Goal: Information Seeking & Learning: Learn about a topic

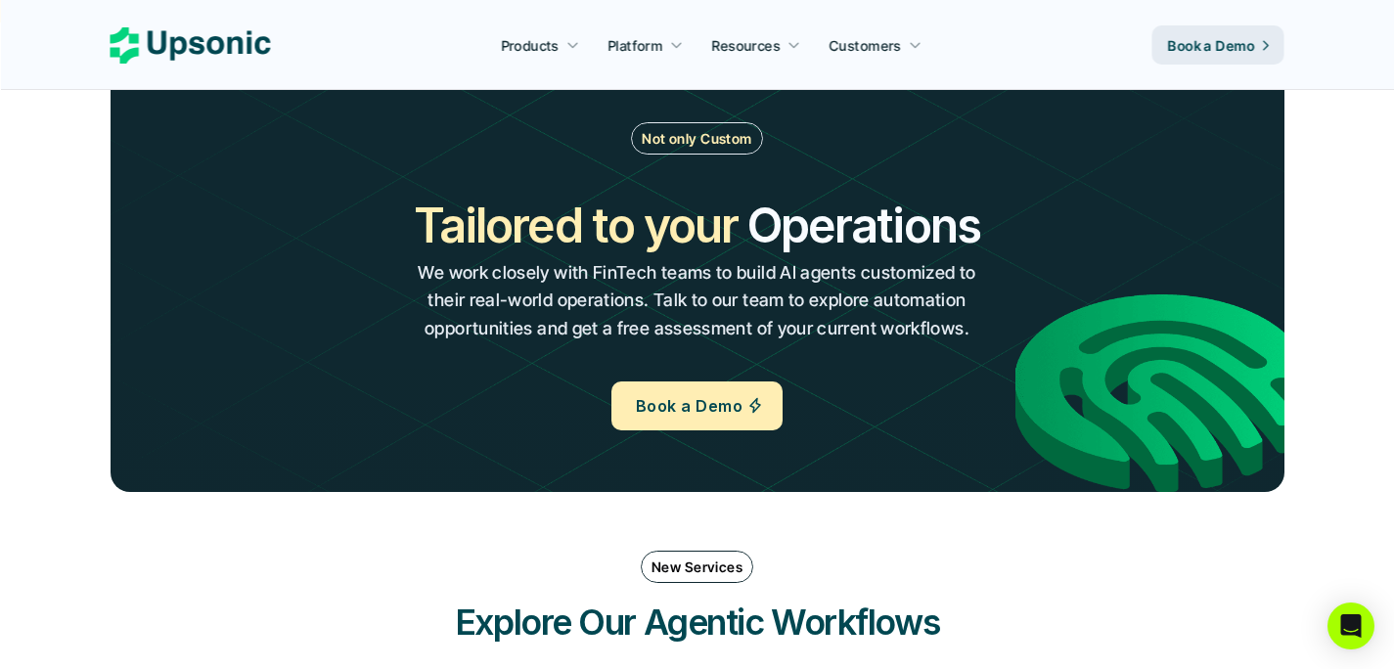
scroll to position [2219, 0]
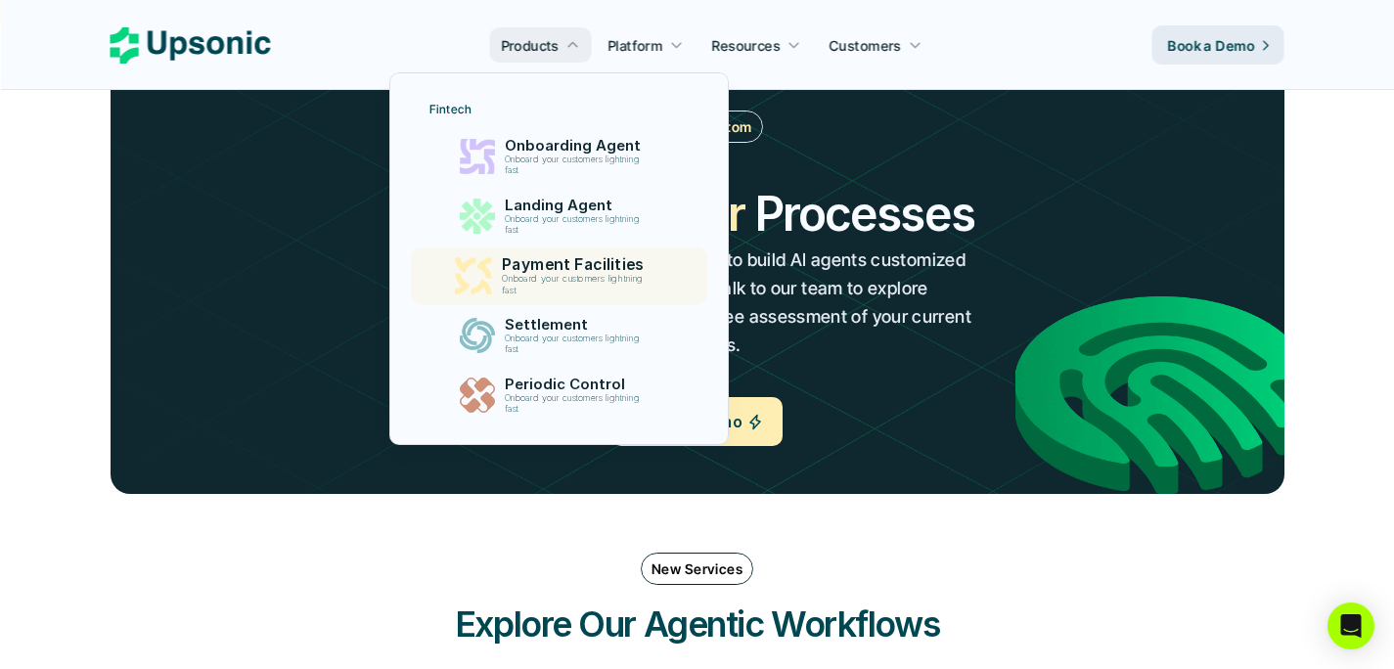
click at [504, 257] on p "Payment Facilities" at bounding box center [578, 264] width 152 height 19
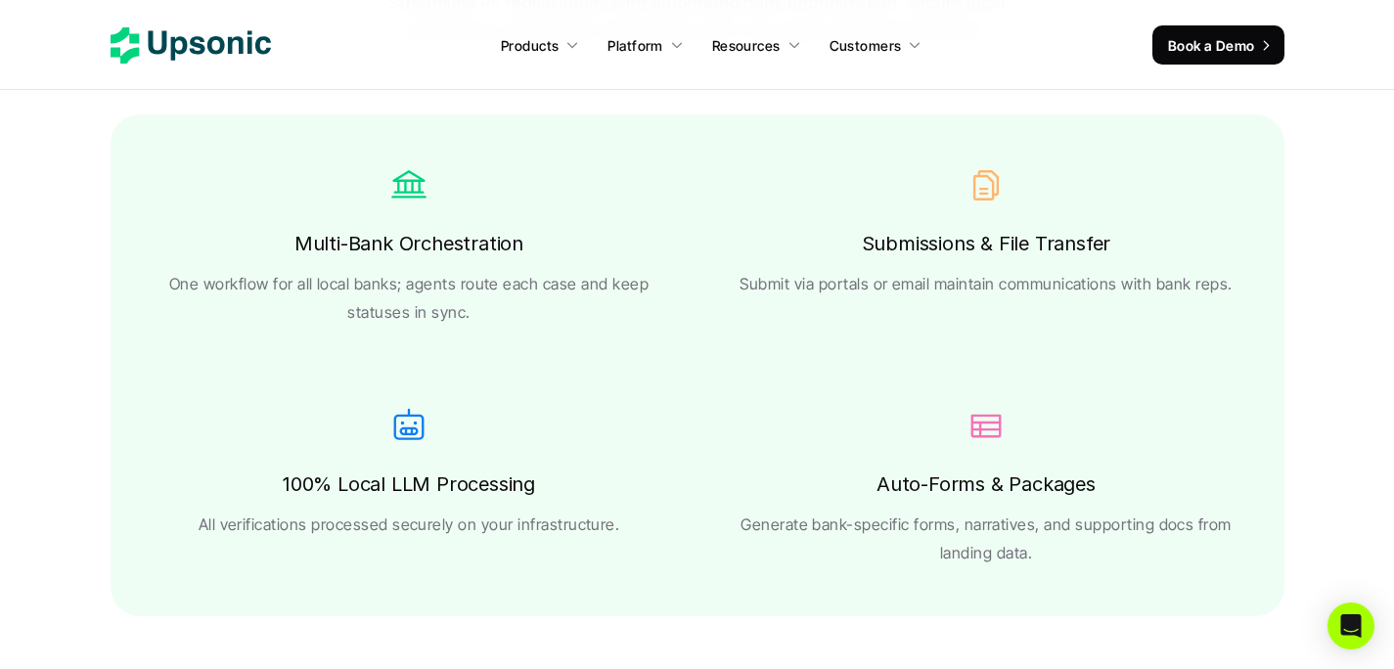
scroll to position [3576, 0]
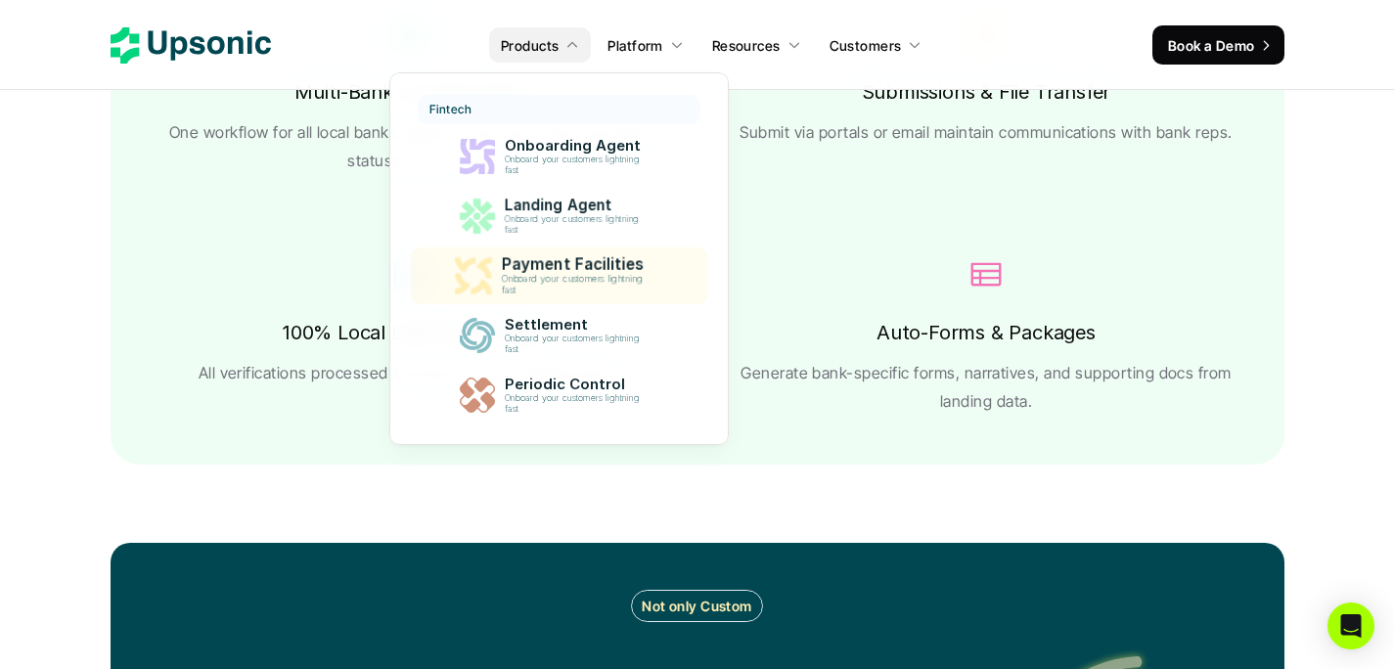
click at [577, 288] on p "Onboard your customers lightning fast" at bounding box center [577, 285] width 150 height 23
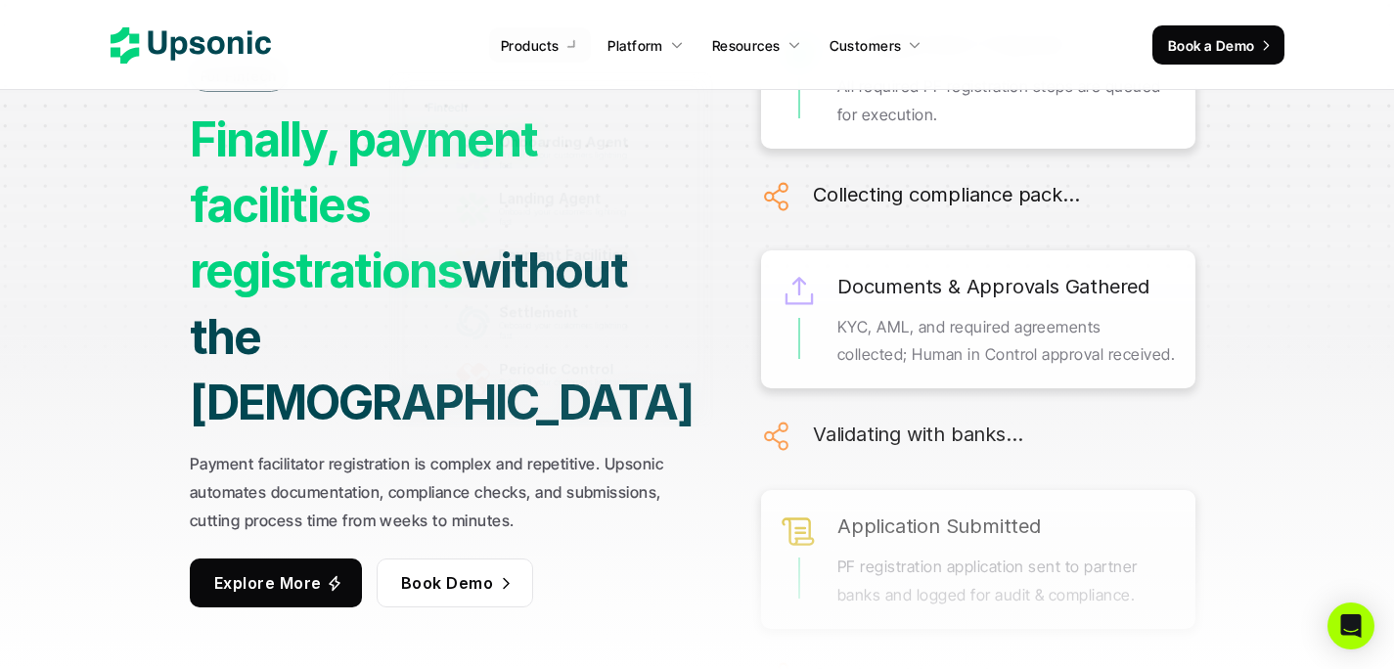
click at [773, 250] on div "Documents & Approvals Gathered KYC, AML, and required agreements collected; Hum…" at bounding box center [978, 319] width 434 height 139
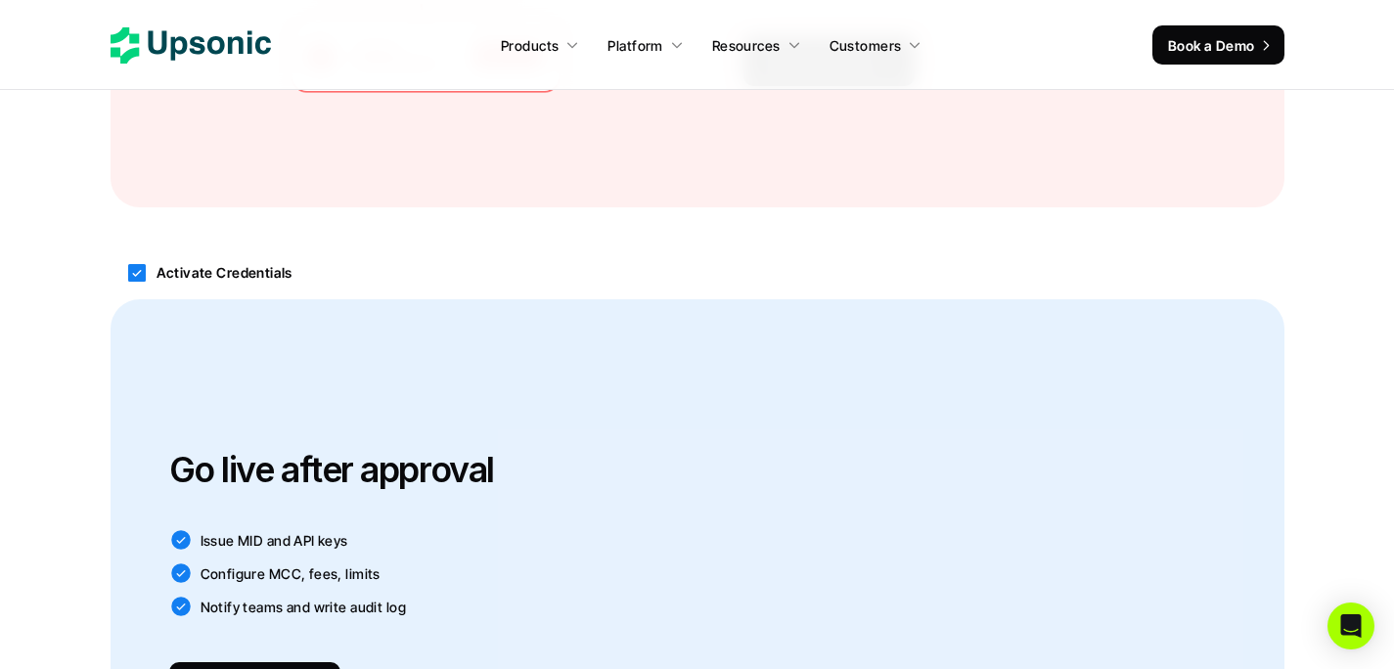
scroll to position [2182, 0]
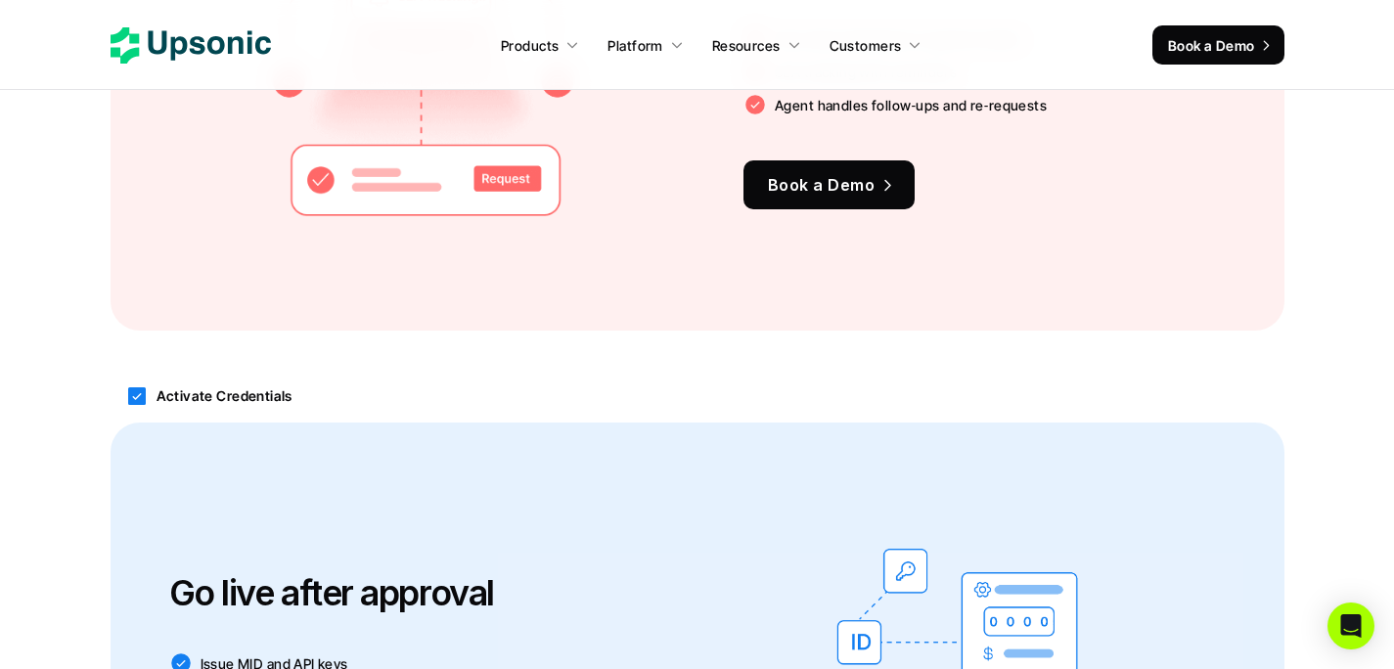
click at [201, 386] on p "Activate Credentials" at bounding box center [225, 396] width 136 height 21
click at [202, 387] on p "Activate Credentials" at bounding box center [225, 396] width 136 height 21
click at [142, 393] on icon at bounding box center [137, 396] width 18 height 18
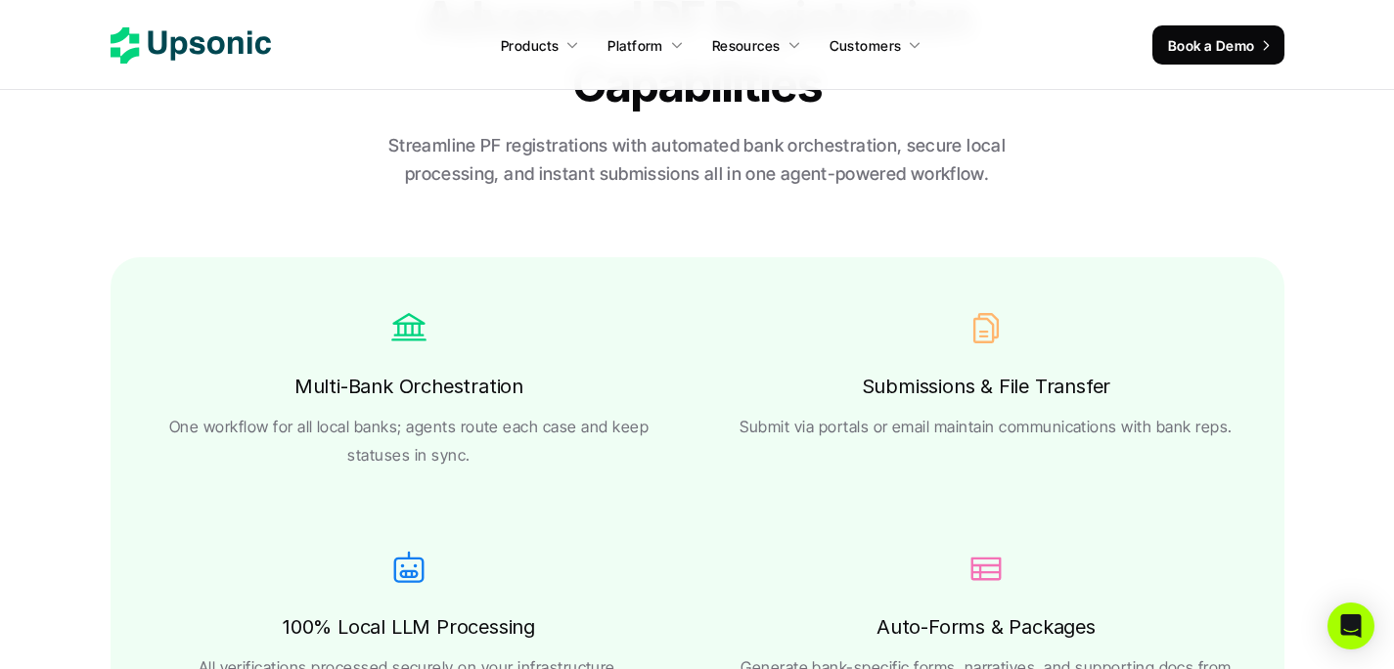
scroll to position [3285, 0]
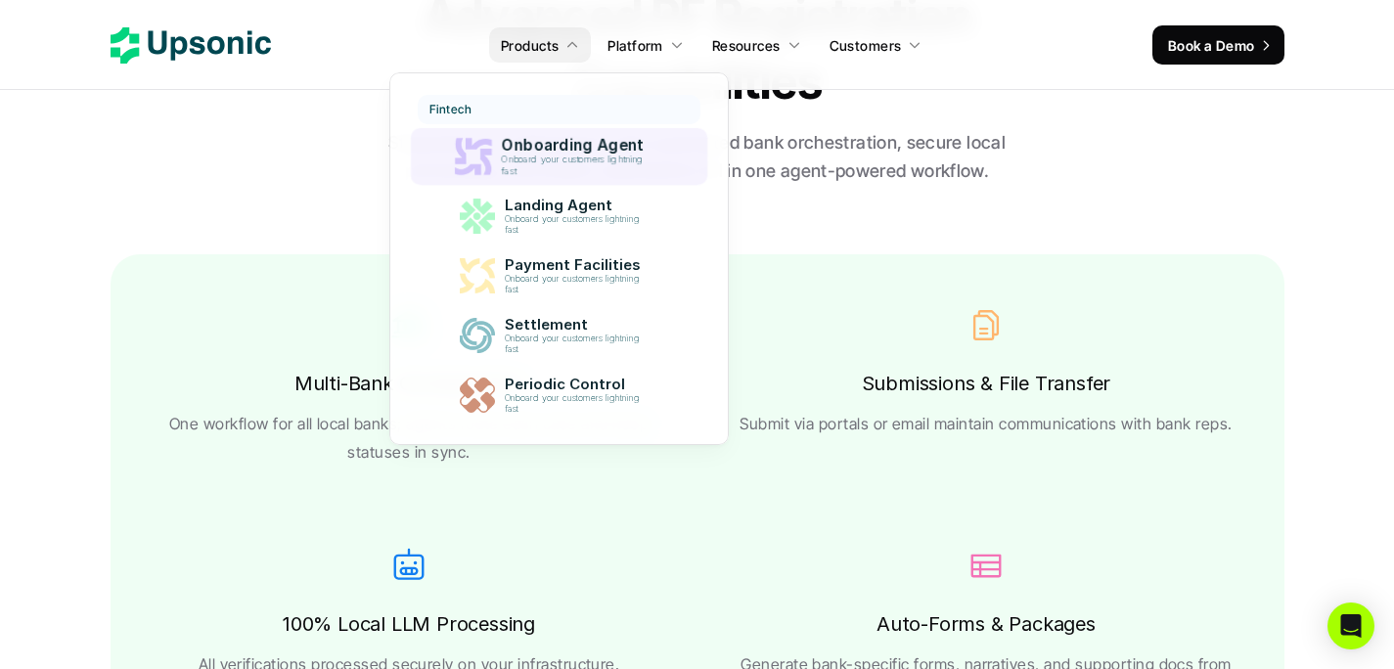
click at [493, 159] on div "Onboarding Agent Onboard your customers lightning fast" at bounding box center [577, 156] width 172 height 49
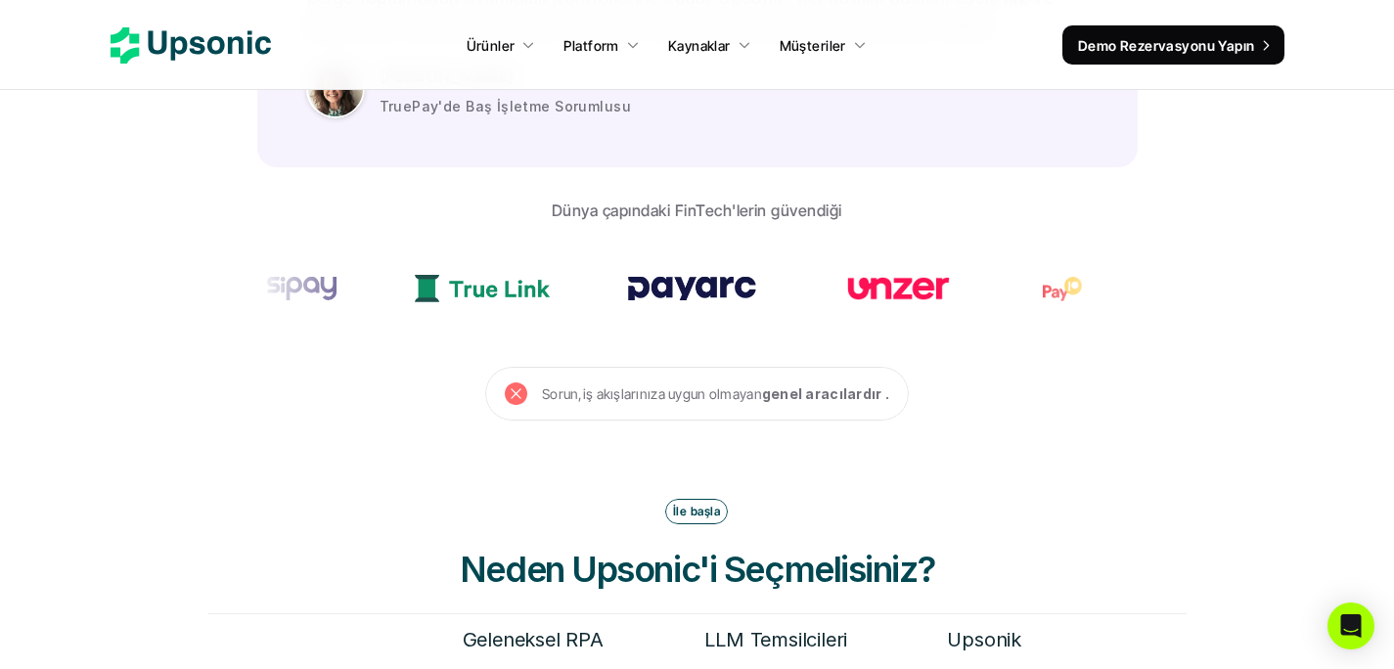
scroll to position [5830, 0]
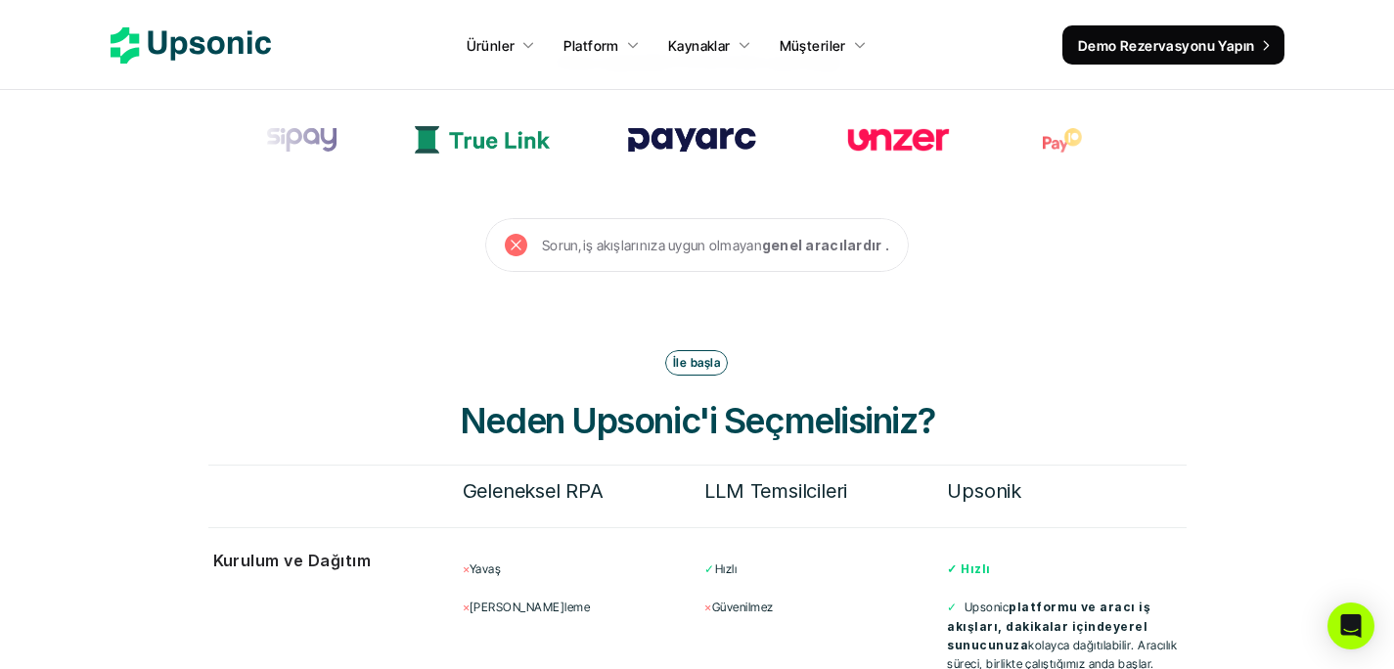
click at [195, 46] on icon at bounding box center [191, 45] width 160 height 36
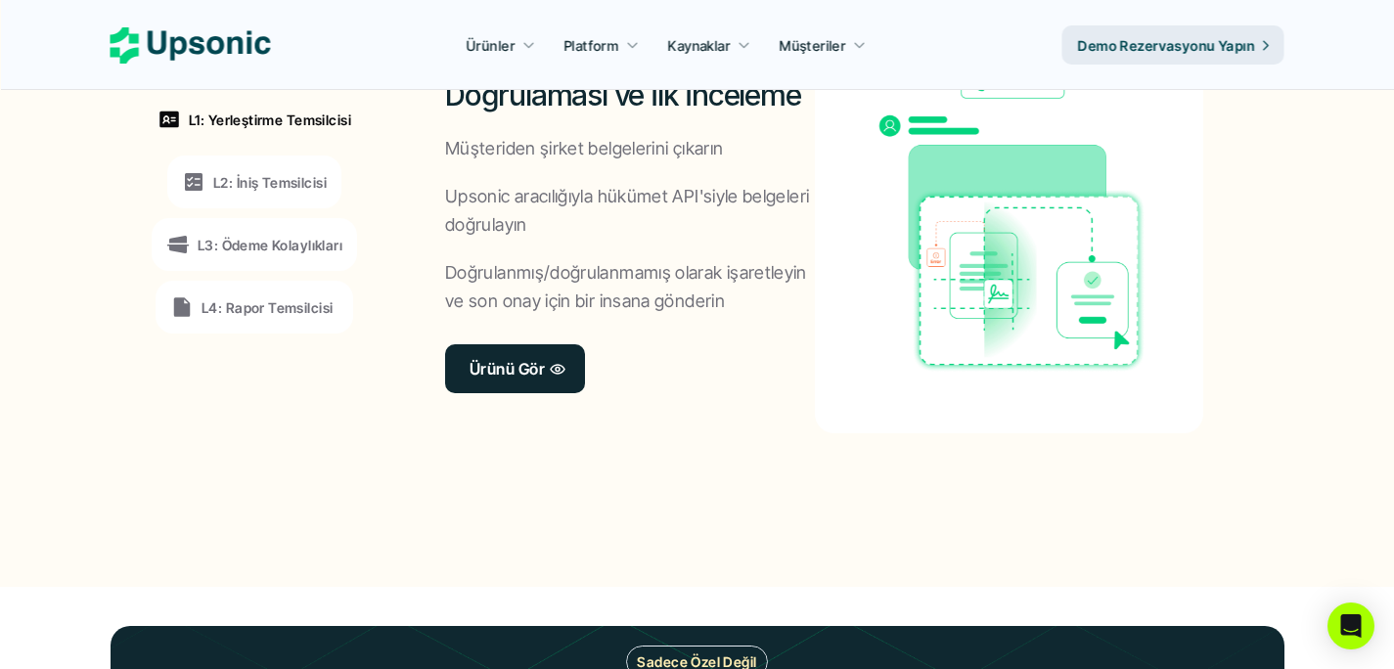
scroll to position [1685, 0]
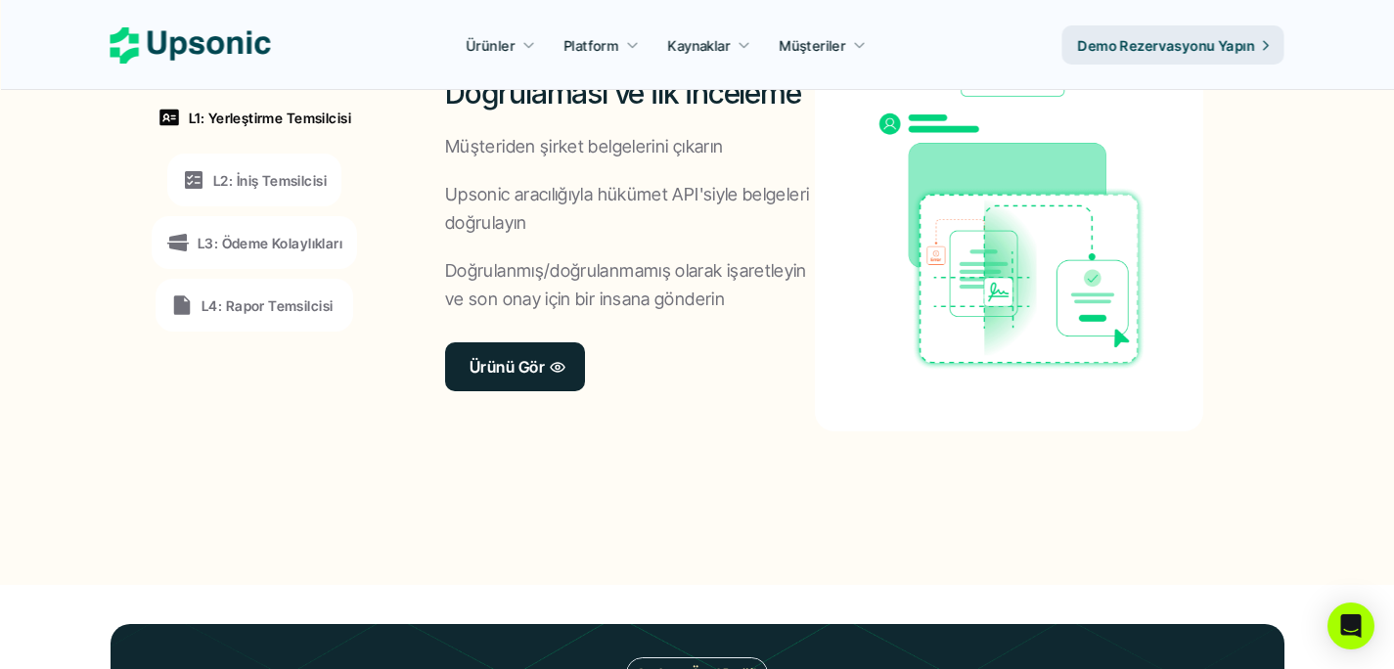
click at [242, 187] on font "L2: İniş Temsilcisi" at bounding box center [270, 180] width 114 height 17
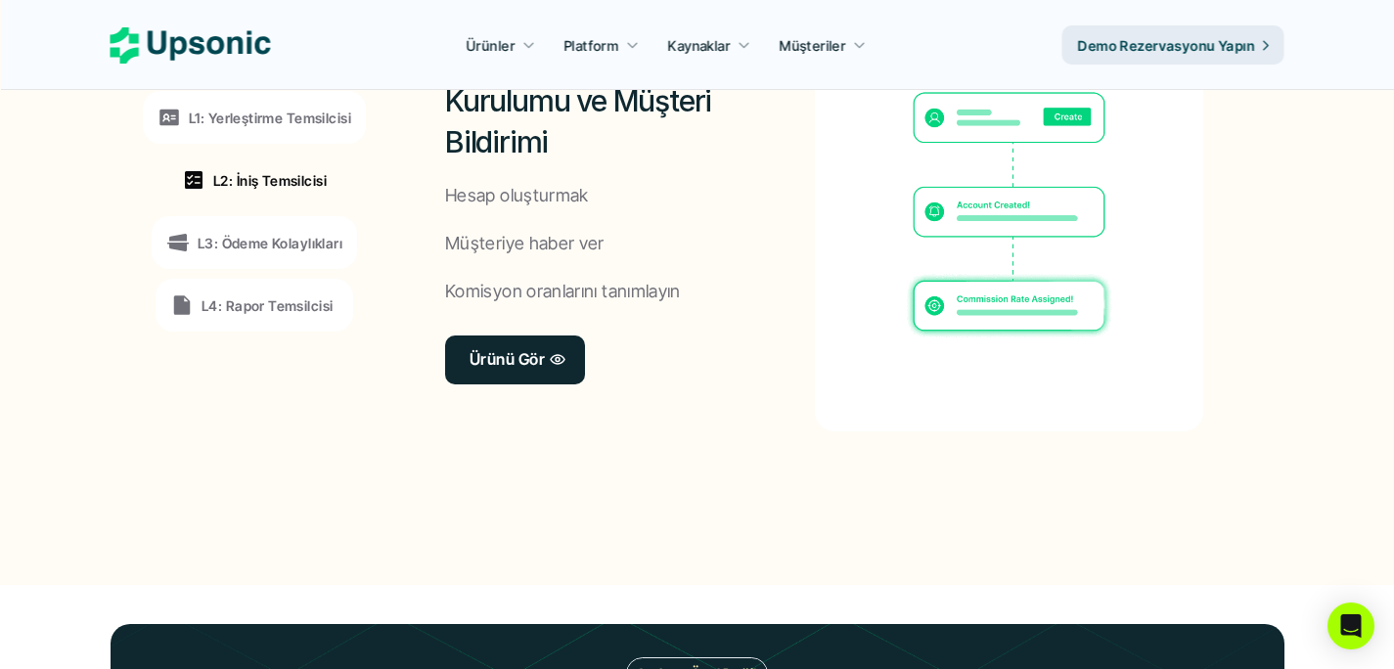
scroll to position [1680, 0]
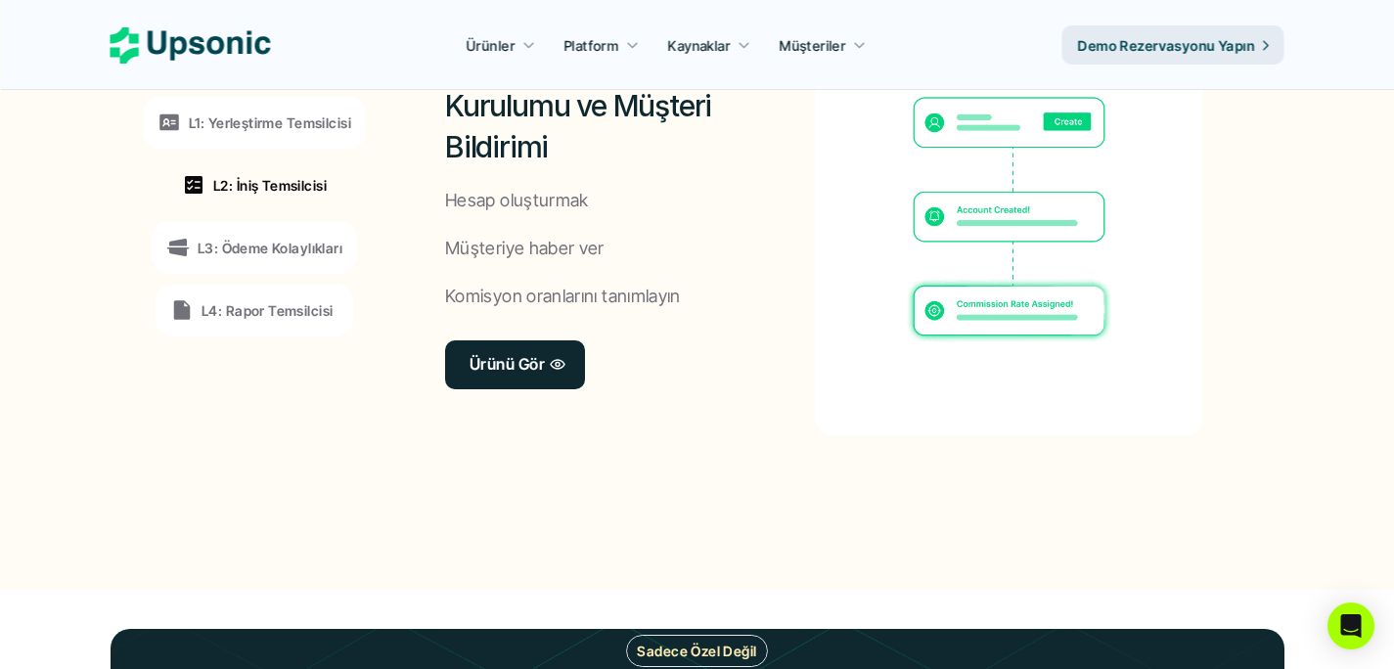
click at [244, 250] on font "L3: Ödeme Kolaylıkları" at bounding box center [270, 248] width 145 height 17
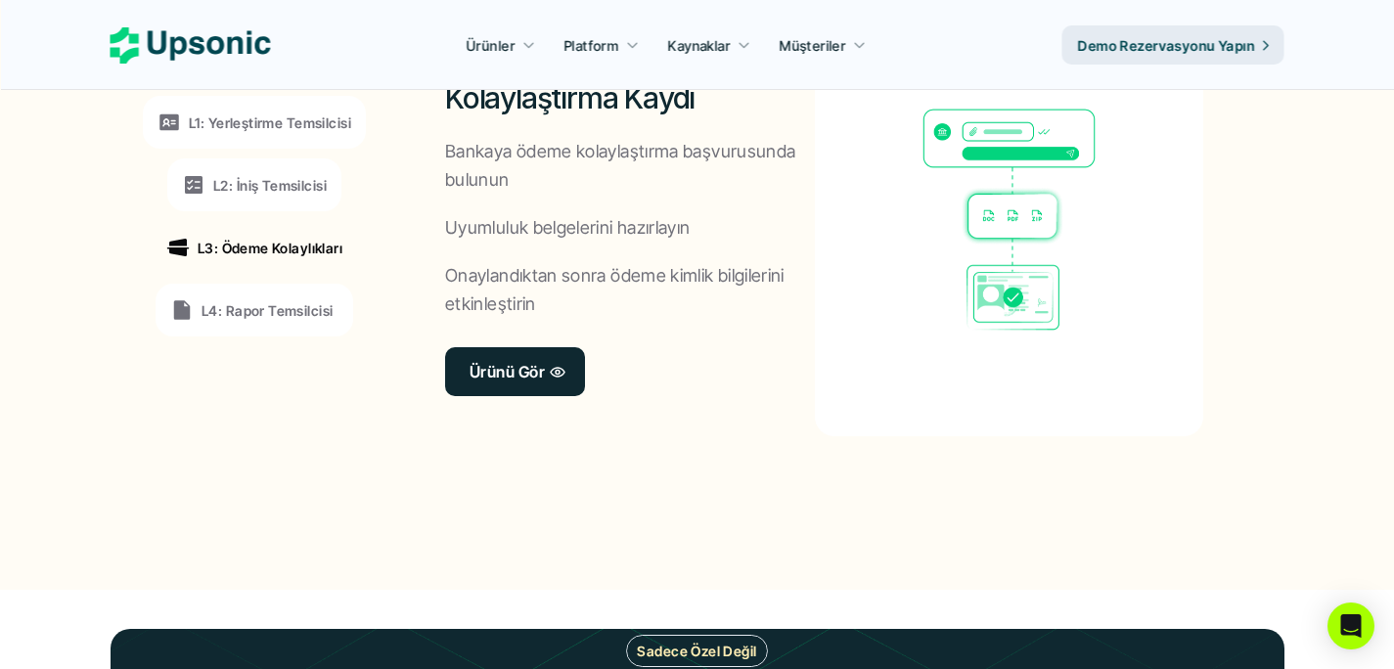
click at [238, 303] on font "L4: Rapor Temsilcisi" at bounding box center [267, 310] width 131 height 17
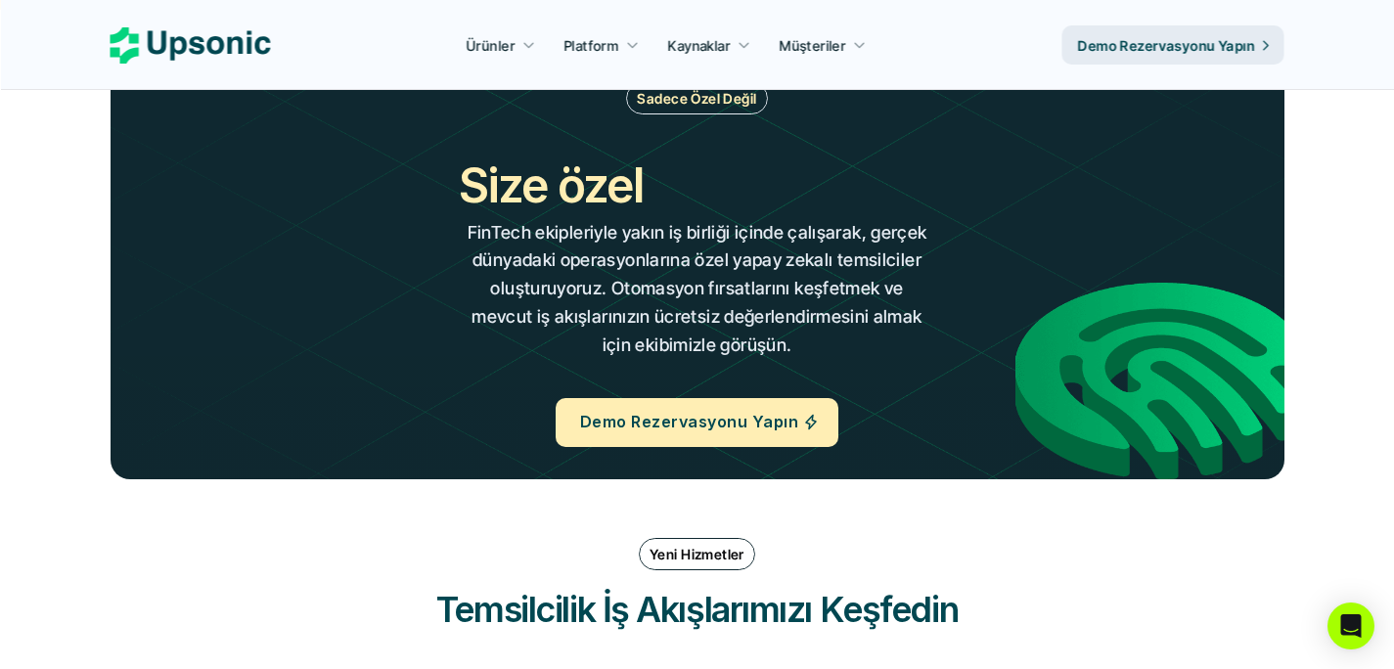
scroll to position [2195, 0]
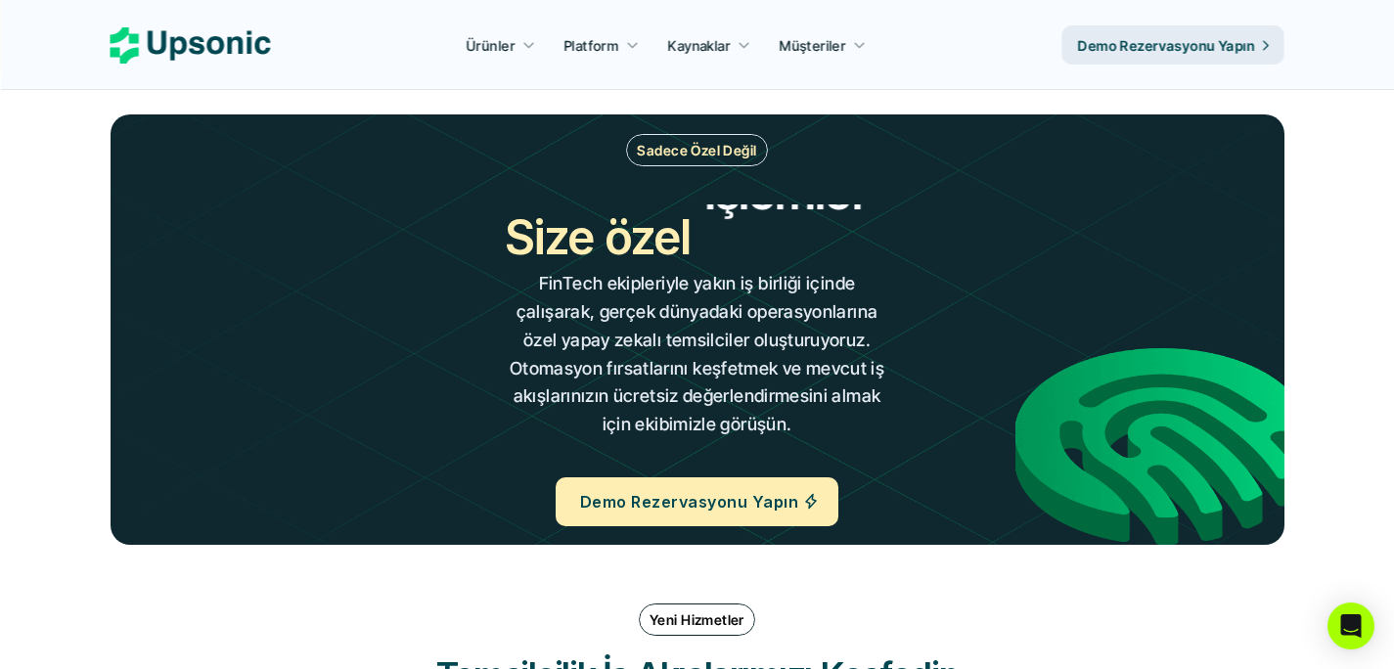
click at [595, 180] on div "Sadece Özel Değil Size özel İş akışları Operasyonlar İşlemler İş akışları FinTe…" at bounding box center [697, 330] width 1057 height 392
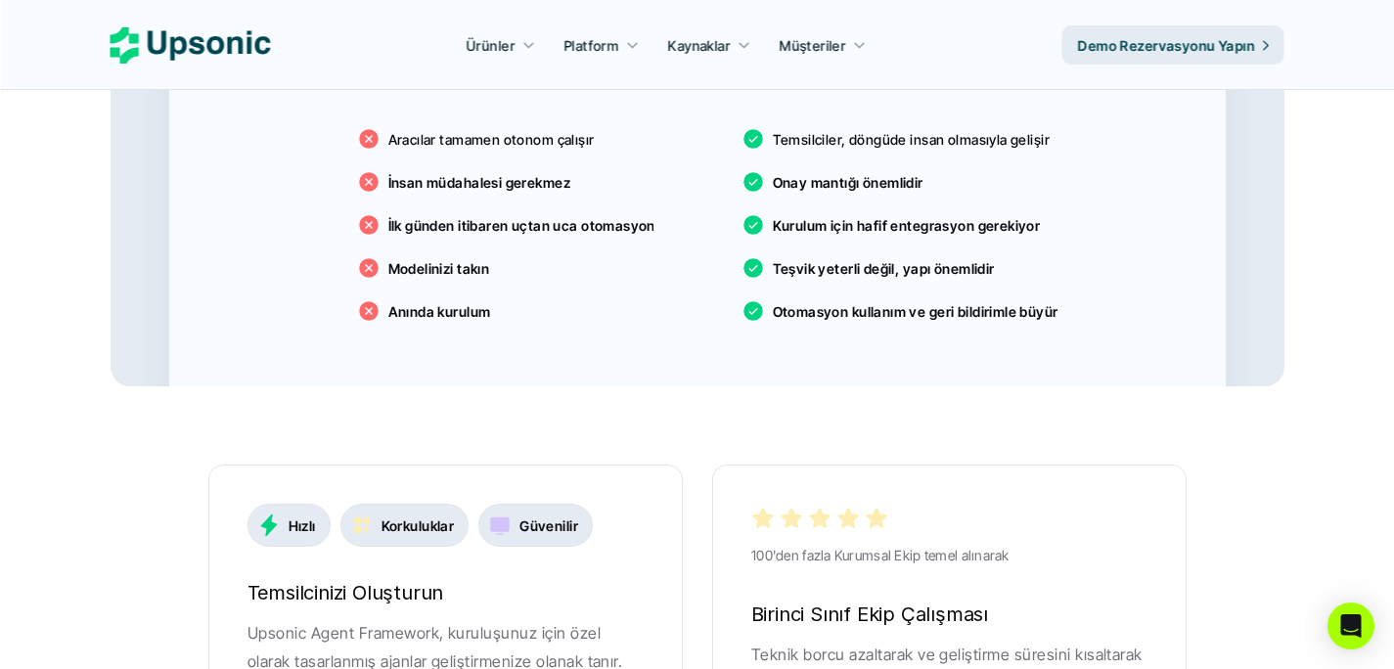
scroll to position [3452, 0]
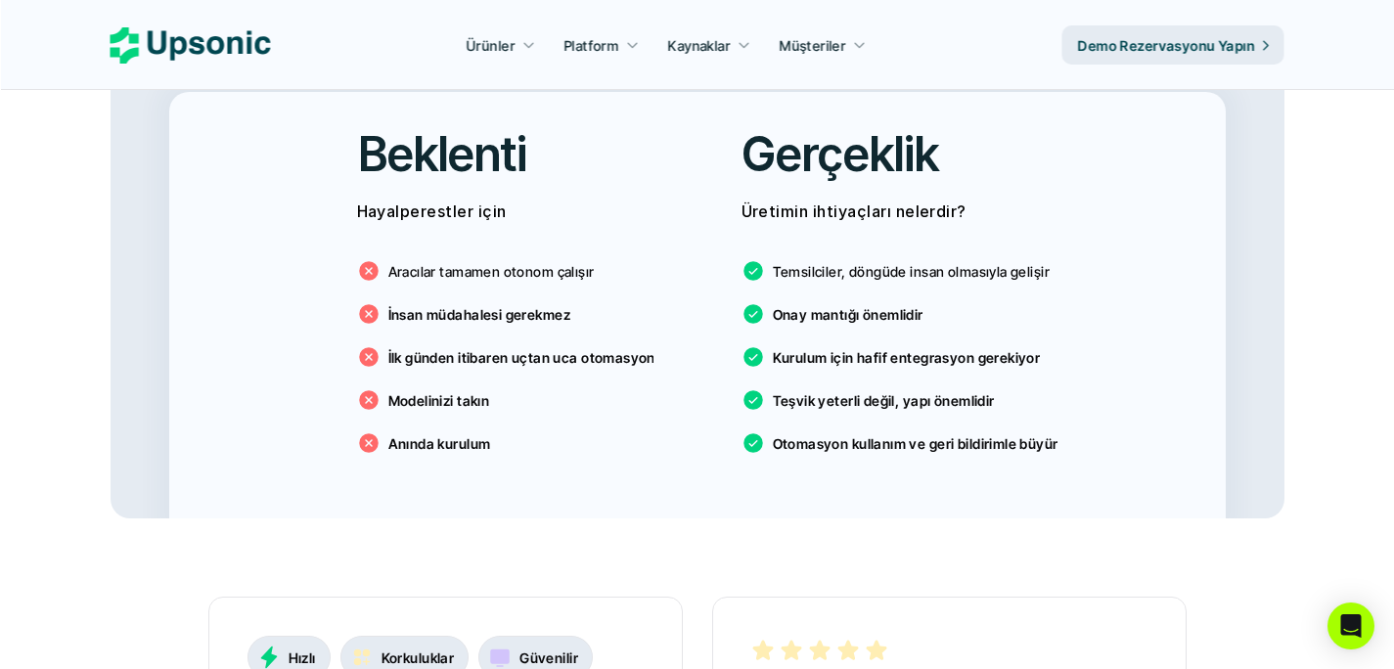
click at [589, 175] on div "Beklenti" at bounding box center [505, 154] width 296 height 66
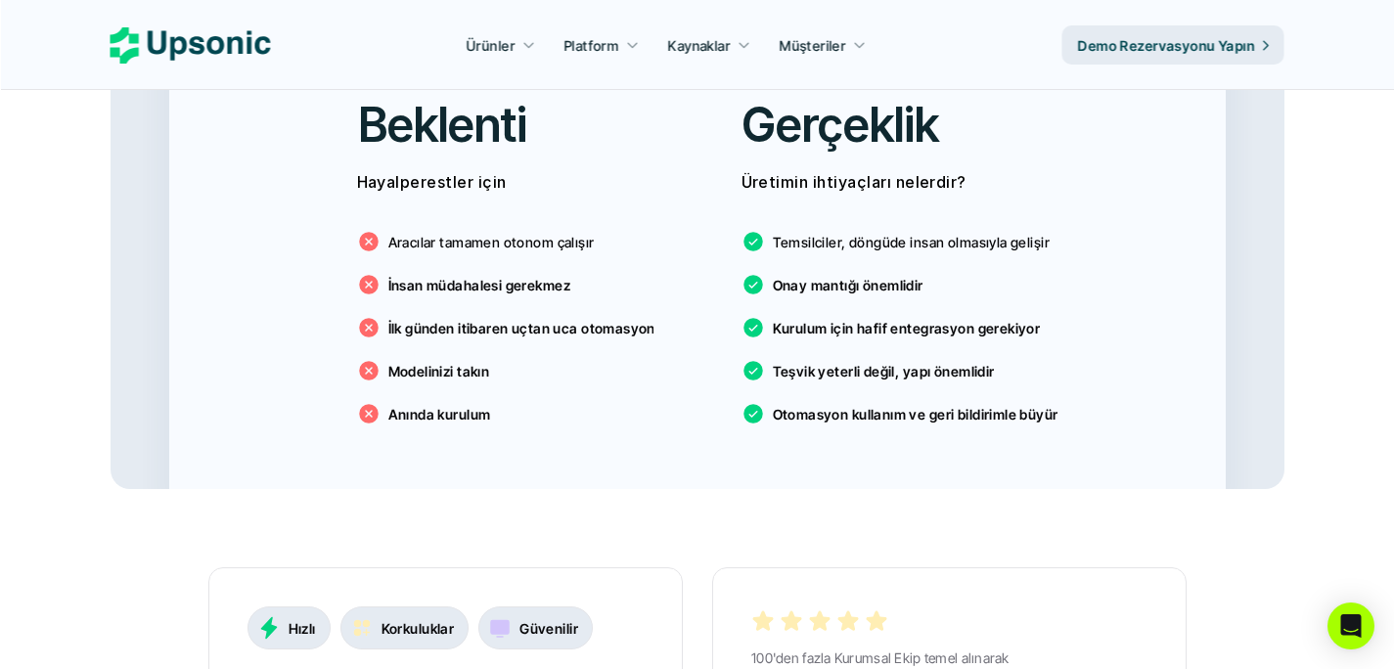
scroll to position [3486, 0]
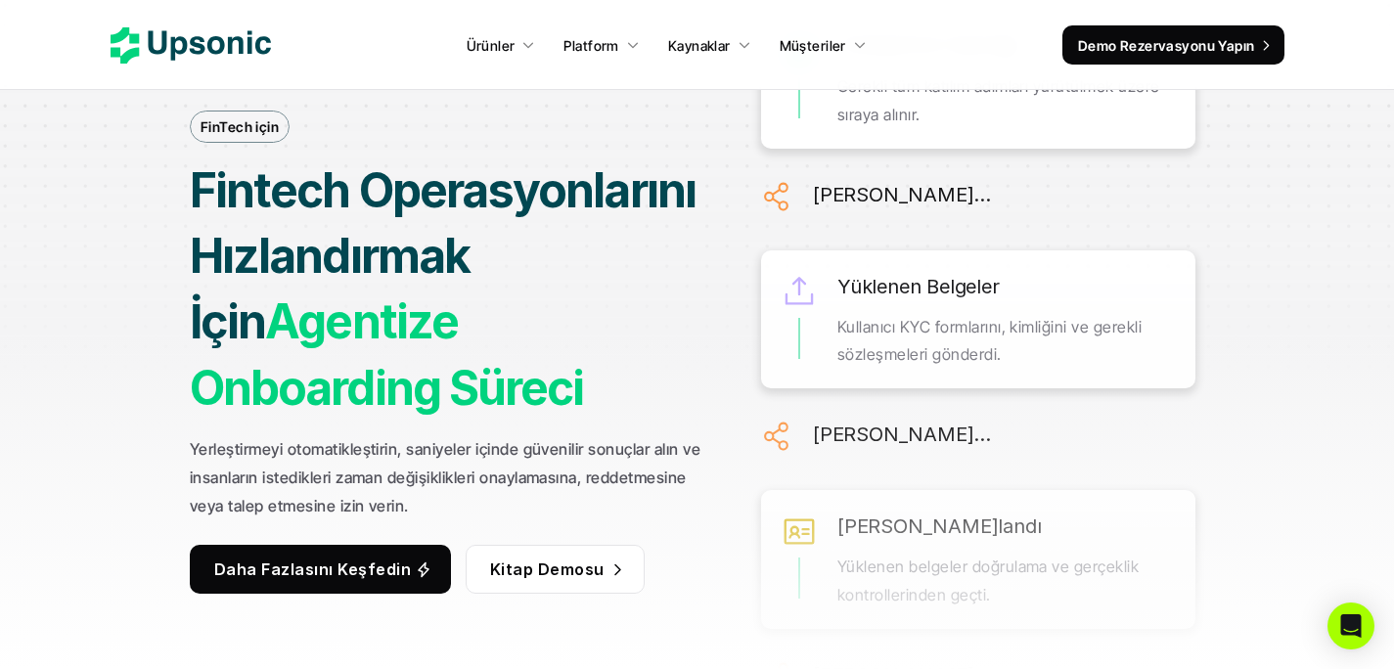
scroll to position [31, 0]
